Goal: Task Accomplishment & Management: Complete application form

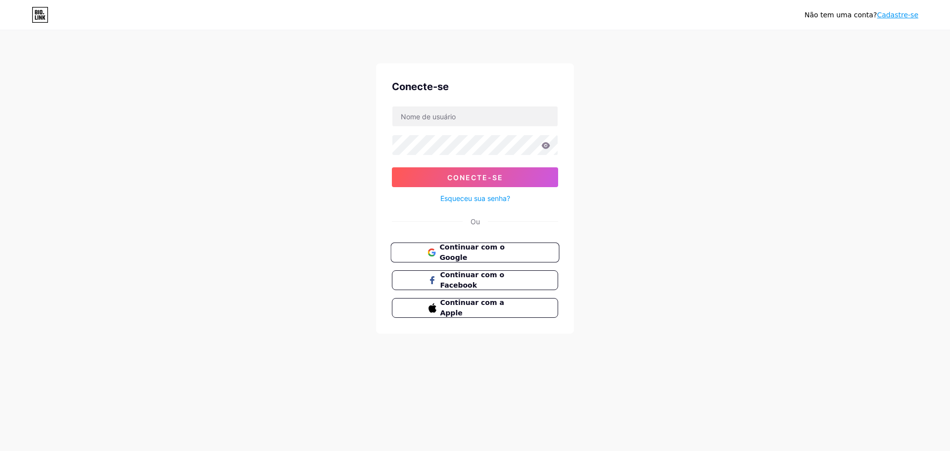
click at [511, 242] on button "Continuar com o Google" at bounding box center [474, 252] width 169 height 20
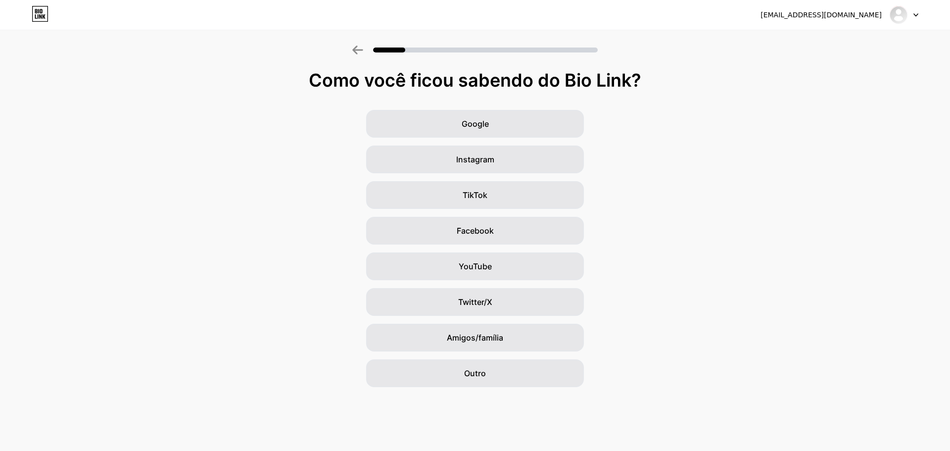
click at [819, 61] on div at bounding box center [475, 47] width 950 height 35
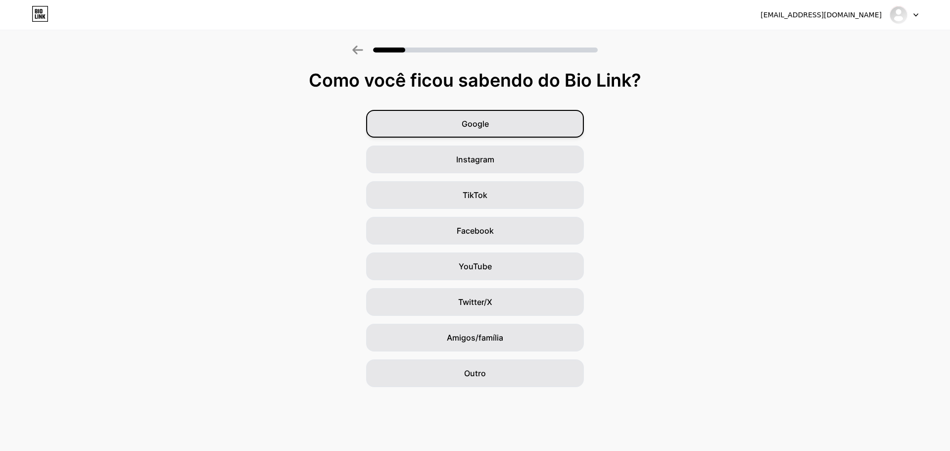
click at [468, 123] on font "Google" at bounding box center [475, 124] width 27 height 10
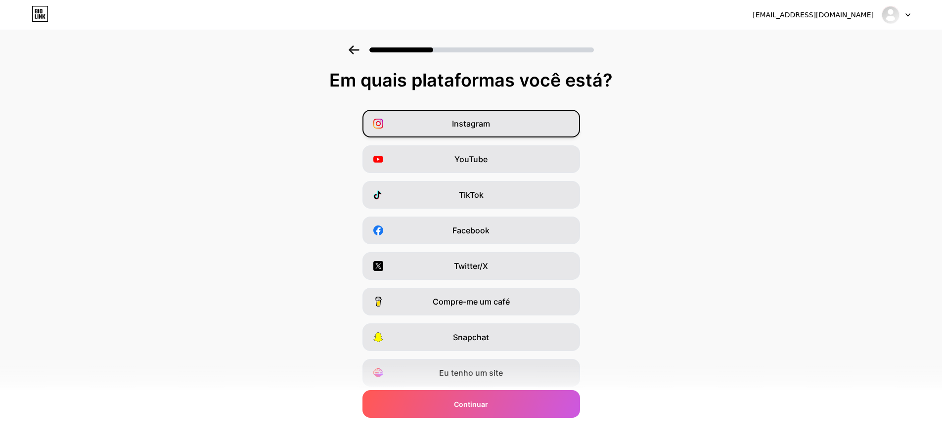
click at [479, 114] on div "Instagram" at bounding box center [472, 124] width 218 height 28
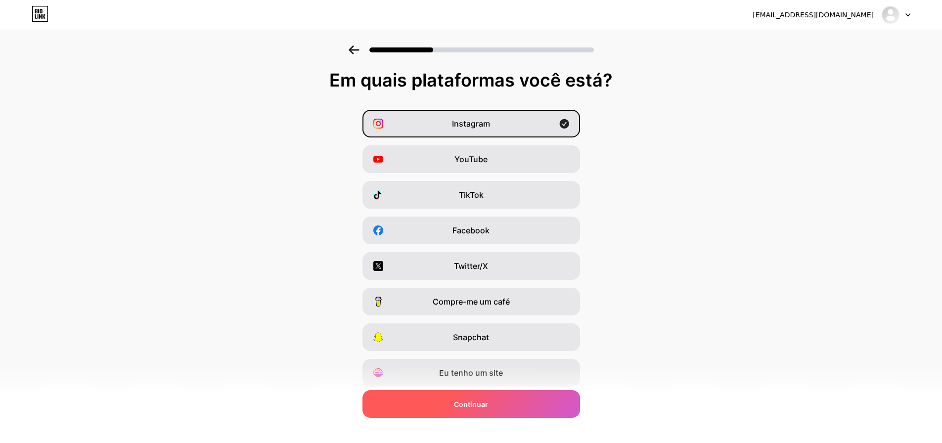
click at [534, 408] on div "Continuar" at bounding box center [472, 404] width 218 height 28
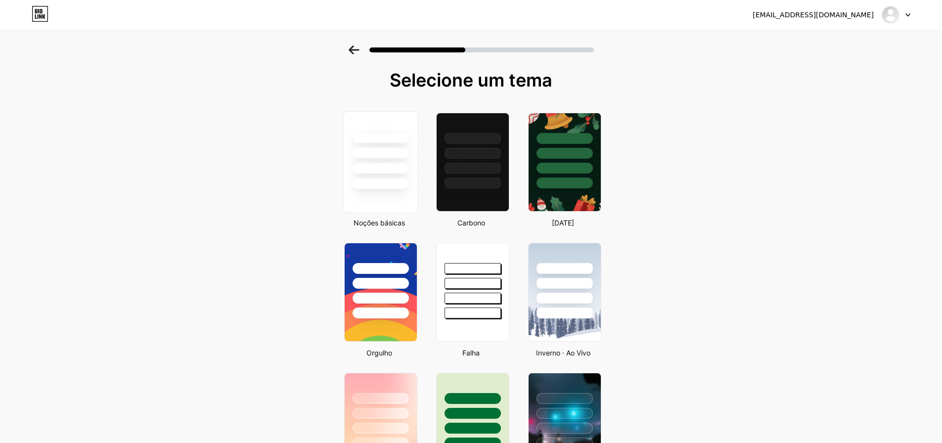
click at [401, 167] on div at bounding box center [381, 168] width 58 height 11
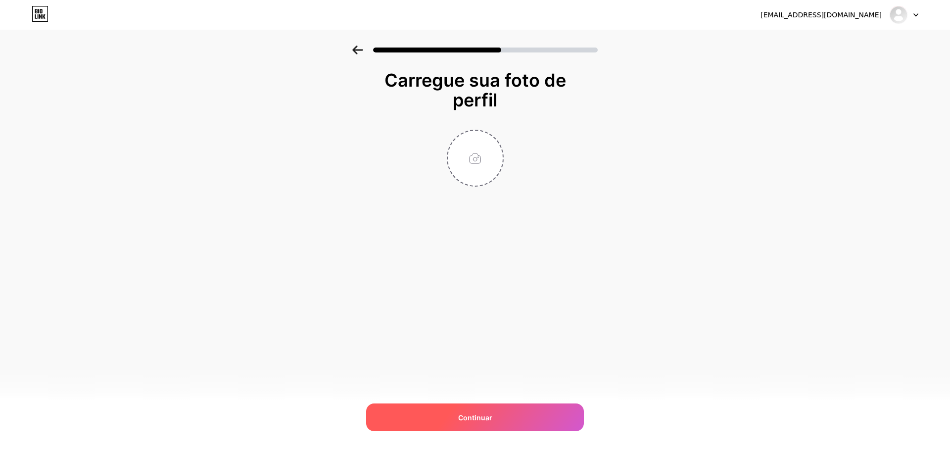
click at [499, 419] on div "Continuar" at bounding box center [475, 417] width 218 height 28
click at [471, 414] on font "Continuar" at bounding box center [475, 417] width 34 height 8
